Goal: Navigation & Orientation: Find specific page/section

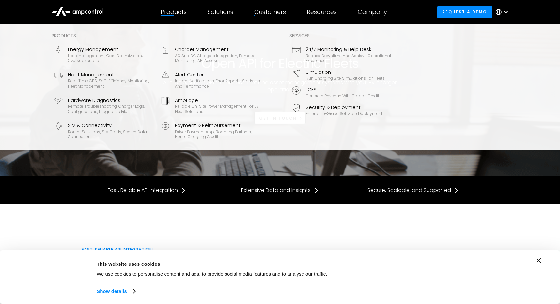
click at [178, 14] on div "Products" at bounding box center [173, 11] width 26 height 7
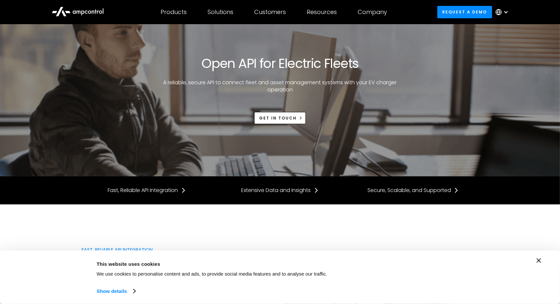
click at [102, 15] on icon at bounding box center [78, 11] width 52 height 16
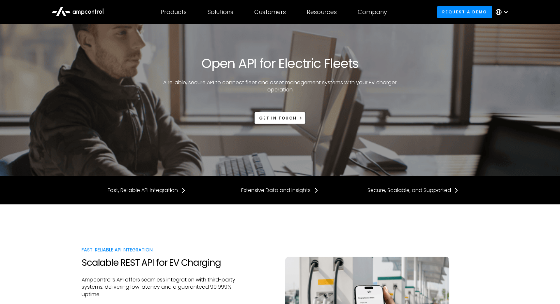
click at [95, 10] on icon at bounding box center [96, 11] width 2 height 4
